Goal: Task Accomplishment & Management: Complete application form

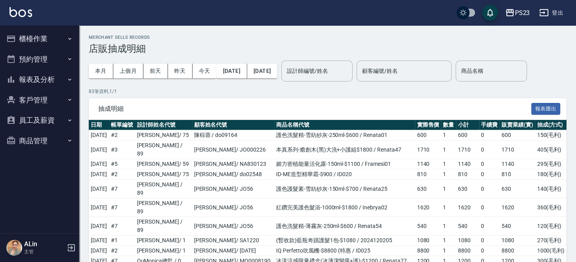
click at [63, 42] on button "櫃檯作業" at bounding box center [39, 39] width 73 height 21
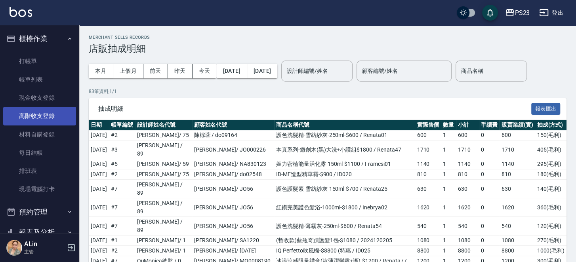
click at [40, 110] on link "高階收支登錄" at bounding box center [39, 116] width 73 height 18
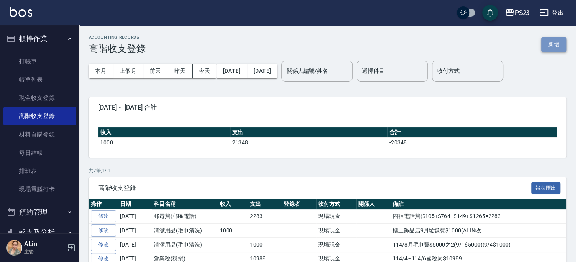
click at [555, 43] on button "新增" at bounding box center [553, 44] width 25 height 15
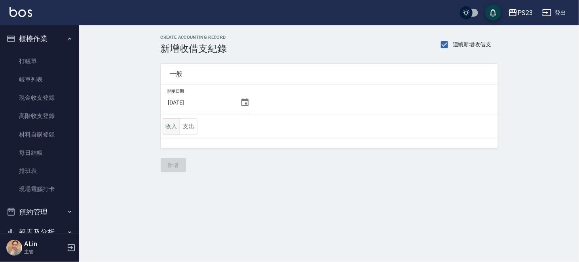
click at [170, 125] on button "收入" at bounding box center [172, 126] width 18 height 16
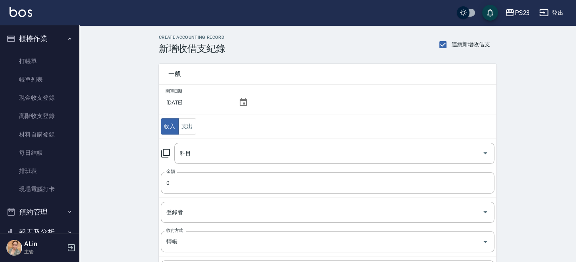
click at [173, 156] on div "科目 科目" at bounding box center [327, 153] width 333 height 21
click at [203, 151] on input "科目" at bounding box center [328, 153] width 301 height 14
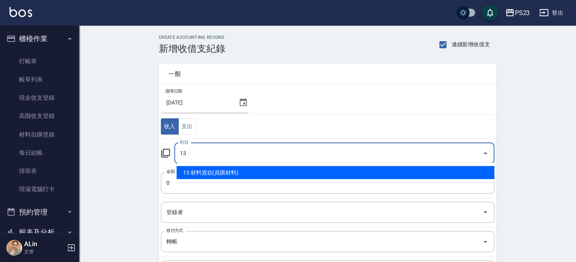
type input "13 材料貨款(員購材料)"
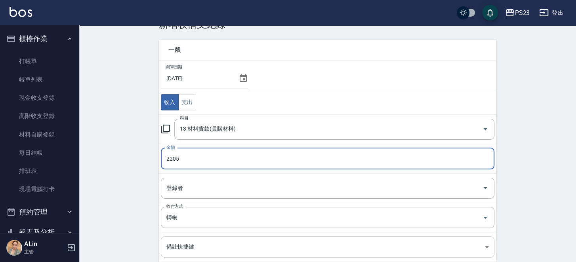
scroll to position [79, 0]
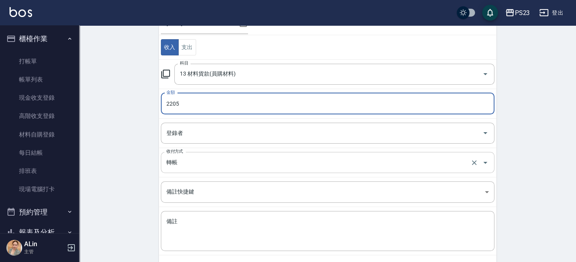
click at [209, 169] on div "轉帳 收付方式" at bounding box center [327, 162] width 333 height 21
type input "2205"
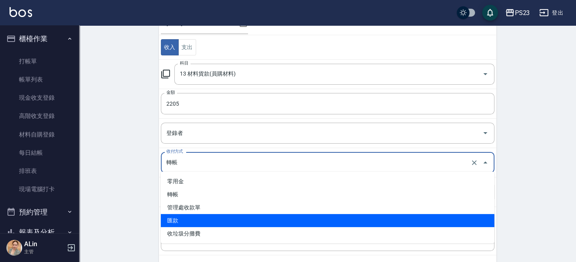
click at [197, 216] on li "匯款" at bounding box center [327, 220] width 333 height 13
type input "匯款"
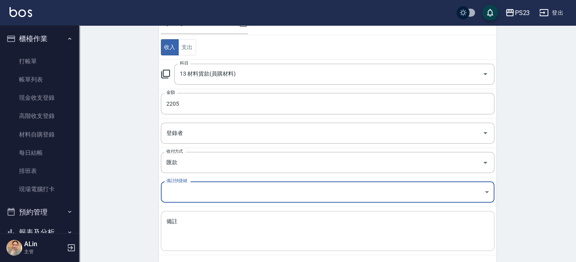
click at [195, 224] on textarea "備註" at bounding box center [327, 231] width 322 height 27
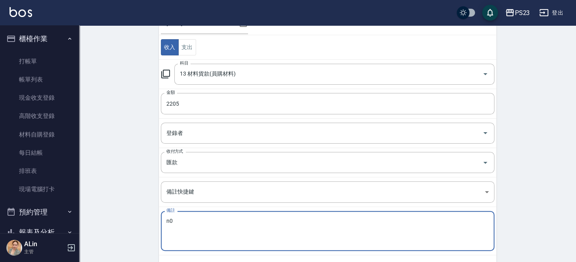
type textarea "n"
drag, startPoint x: 206, startPoint y: 218, endPoint x: 211, endPoint y: 220, distance: 5.0
click at [208, 219] on textarea "三重區跟PS23調9瓶補色慕斯$245*9=2205(匯玉山" at bounding box center [327, 231] width 322 height 27
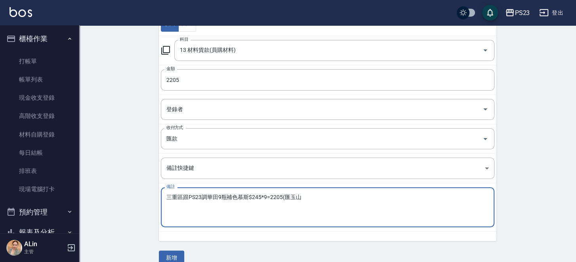
scroll to position [113, 0]
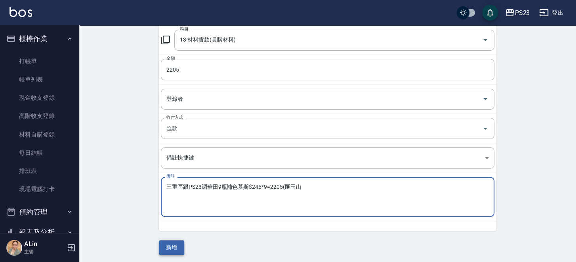
type textarea "三重區跟PS23調華田9瓶補色慕斯$245*9=2205(匯玉山"
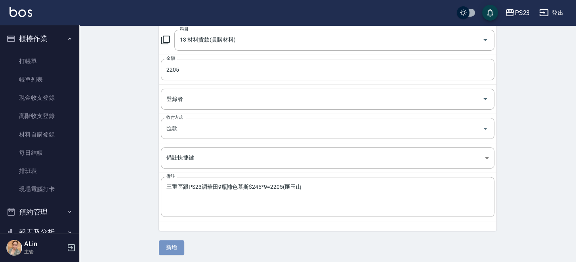
click at [175, 243] on button "新增" at bounding box center [171, 247] width 25 height 15
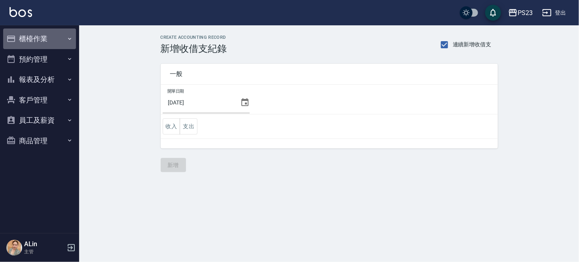
click at [55, 38] on button "櫃檯作業" at bounding box center [39, 39] width 73 height 21
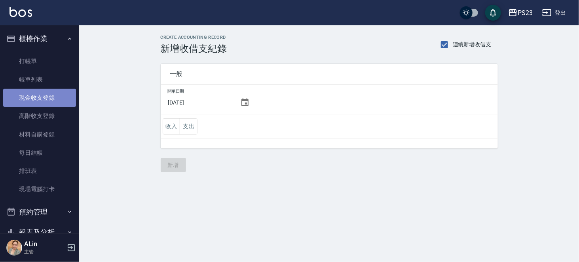
click at [48, 102] on link "現金收支登錄" at bounding box center [39, 98] width 73 height 18
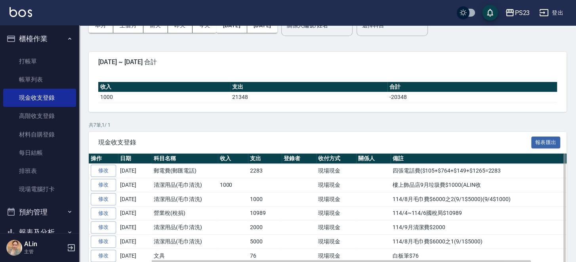
scroll to position [79, 0]
